Goal: Task Accomplishment & Management: Complete application form

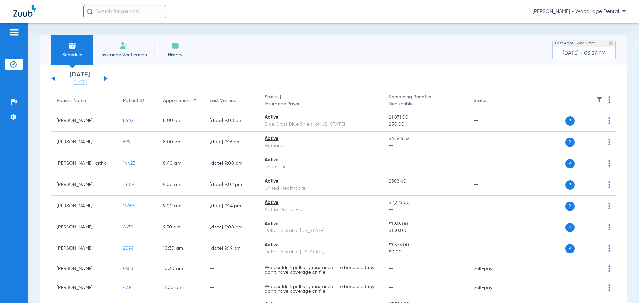
click at [125, 49] on img at bounding box center [124, 46] width 8 height 8
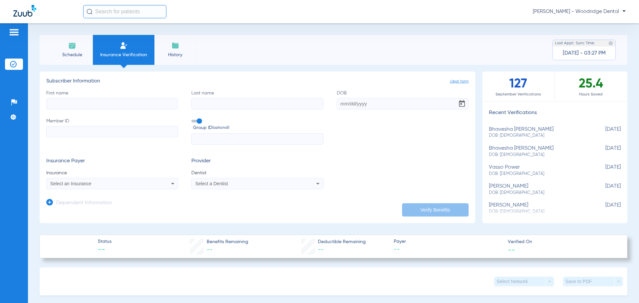
click at [112, 107] on input "First name" at bounding box center [112, 103] width 132 height 11
type input "[PERSON_NAME]"
type input "[DATE]"
click at [92, 130] on input "Member ID" at bounding box center [112, 131] width 132 height 11
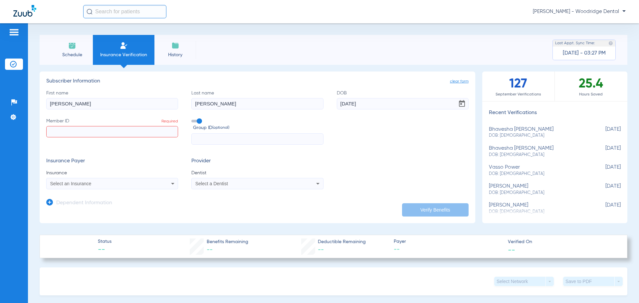
click at [118, 131] on input "Member ID Required" at bounding box center [112, 131] width 132 height 11
type input "335900823"
click at [212, 139] on input "text" at bounding box center [257, 138] width 132 height 11
click at [258, 139] on input "text" at bounding box center [257, 138] width 132 height 11
type input "11563"
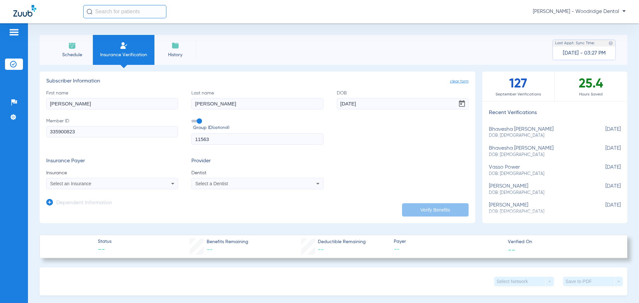
click at [169, 183] on icon at bounding box center [173, 184] width 8 height 8
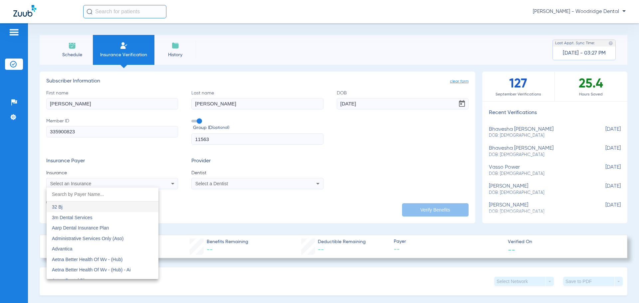
click at [105, 197] on input "dropdown search" at bounding box center [103, 195] width 112 height 14
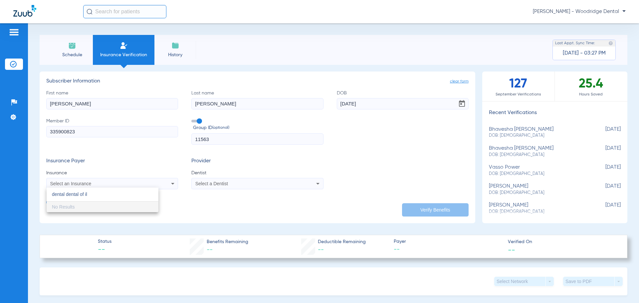
click at [60, 193] on input "dental dental of il" at bounding box center [103, 195] width 112 height 14
type input "delta dental of il"
click at [100, 209] on mat-option "Delta Dental Of [US_STATE]" at bounding box center [103, 207] width 112 height 11
click at [236, 185] on div "Select a Dentist" at bounding box center [244, 183] width 99 height 5
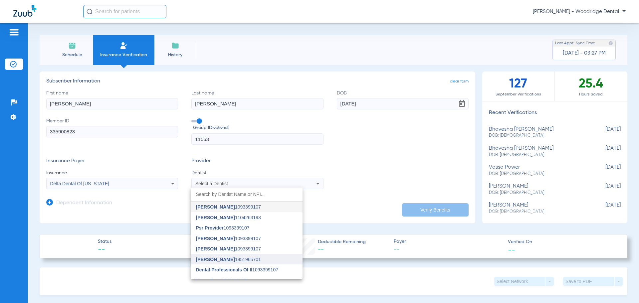
click at [237, 260] on span "[PERSON_NAME] 1851965701" at bounding box center [228, 259] width 65 height 5
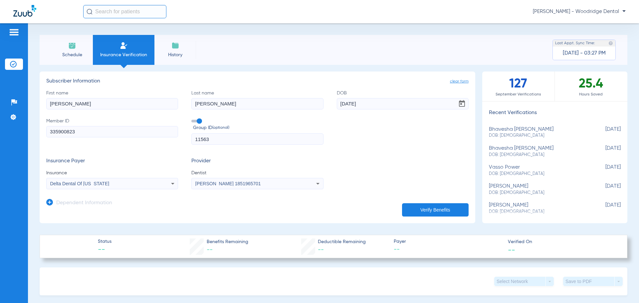
click at [416, 213] on button "Verify Benefits" at bounding box center [435, 209] width 67 height 13
click at [172, 182] on icon at bounding box center [173, 184] width 8 height 8
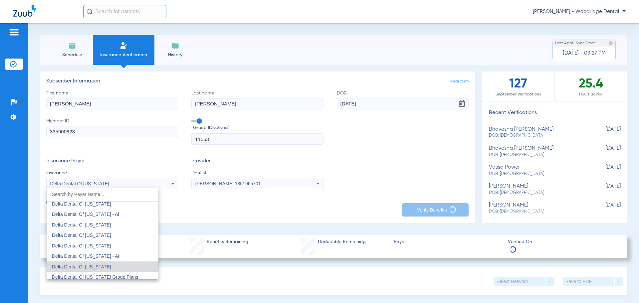
scroll to position [1319, 0]
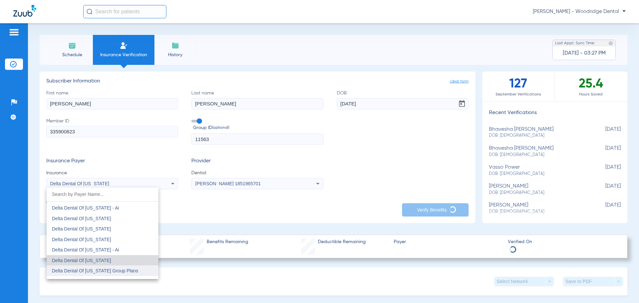
click at [109, 269] on span "Delta Dental Of [US_STATE] Group Plans" at bounding box center [95, 270] width 86 height 5
